Goal: Task Accomplishment & Management: Use online tool/utility

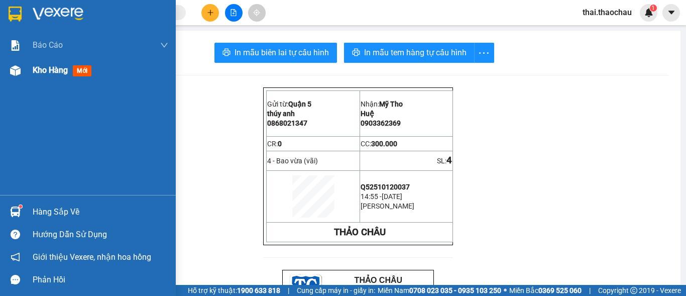
click at [82, 69] on span "mới" at bounding box center [82, 70] width 19 height 11
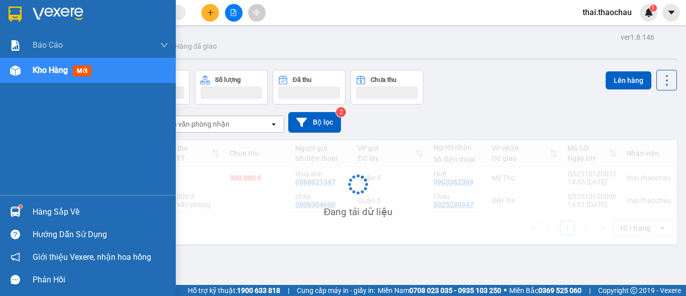
click at [82, 69] on span "mới" at bounding box center [82, 70] width 19 height 11
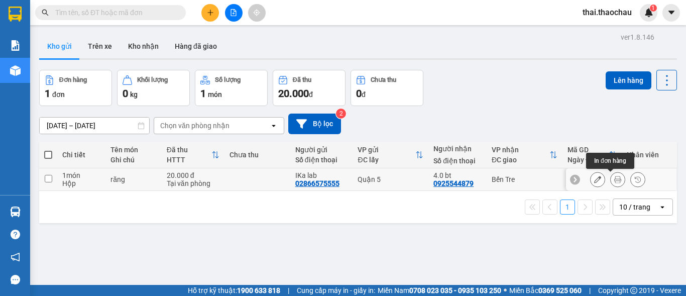
click at [614, 181] on icon at bounding box center [617, 179] width 7 height 7
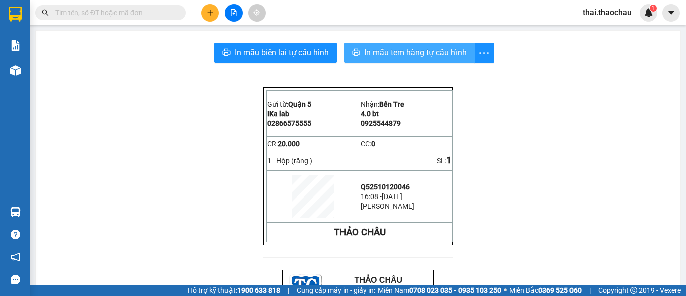
click at [452, 53] on span "In mẫu tem hàng tự cấu hình" at bounding box center [415, 52] width 102 height 13
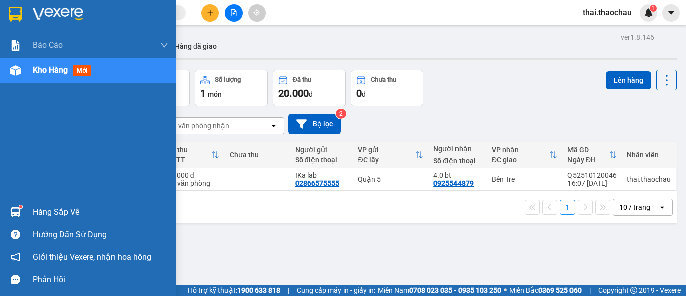
click at [88, 72] on span "mới" at bounding box center [82, 70] width 19 height 11
click at [84, 72] on span "mới" at bounding box center [82, 70] width 19 height 11
